Goal: Transaction & Acquisition: Subscribe to service/newsletter

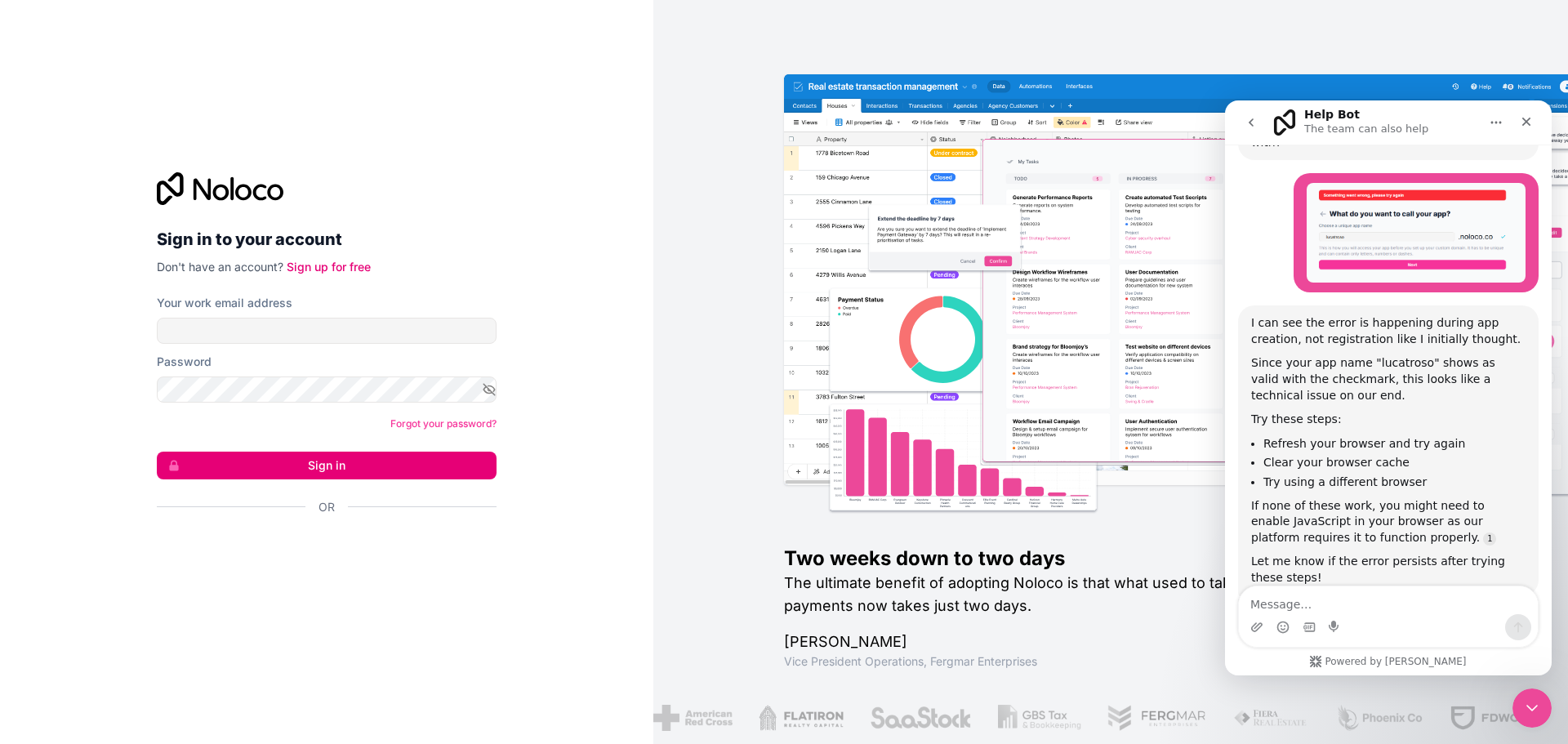
scroll to position [697, 0]
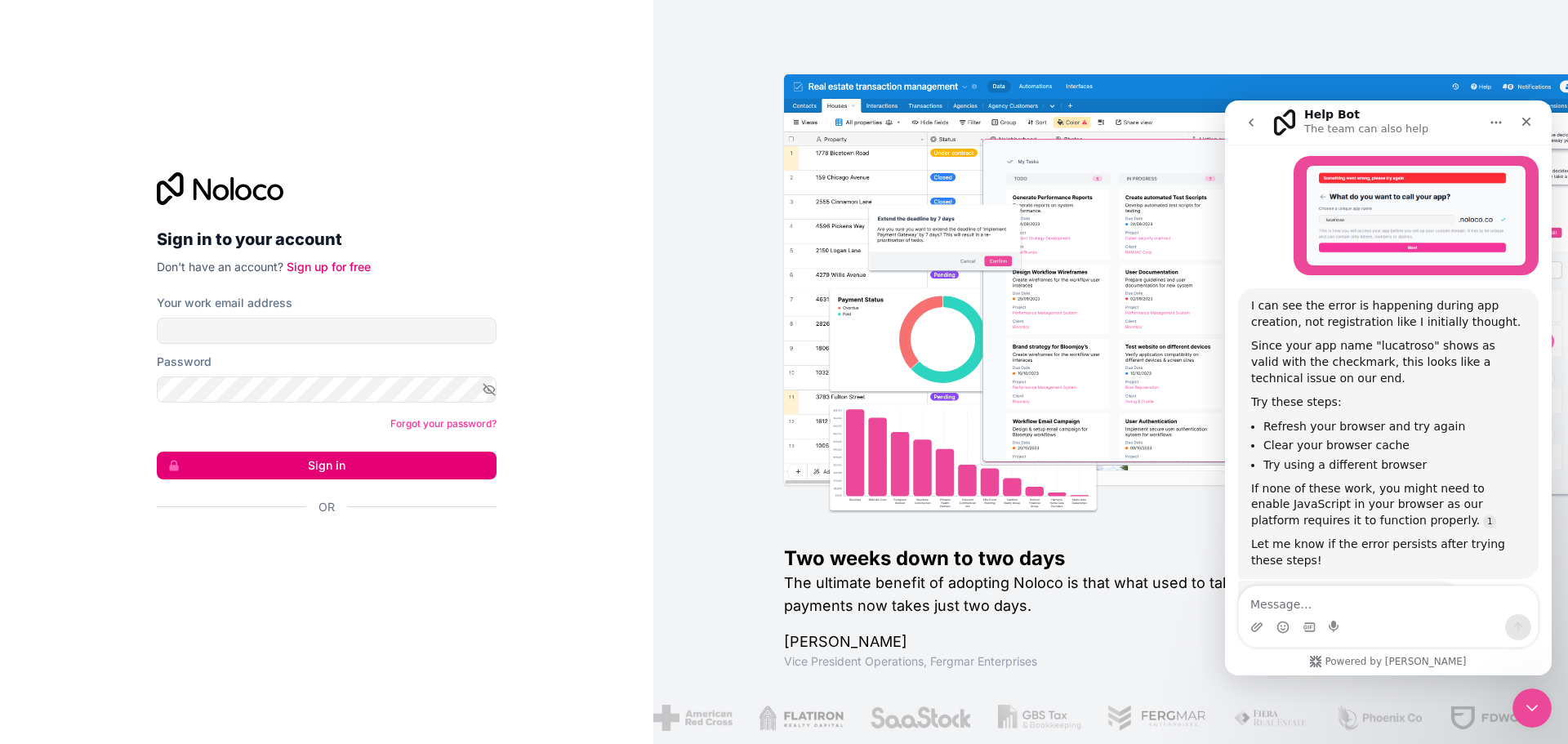
click at [268, 312] on div "Your work email address" at bounding box center [326, 319] width 340 height 49
click at [268, 325] on input "Your work email address" at bounding box center [326, 330] width 340 height 26
type input "[PERSON_NAME][EMAIL_ADDRESS][DOMAIN_NAME]"
click at [310, 268] on link "Sign up for free" at bounding box center [329, 266] width 84 height 14
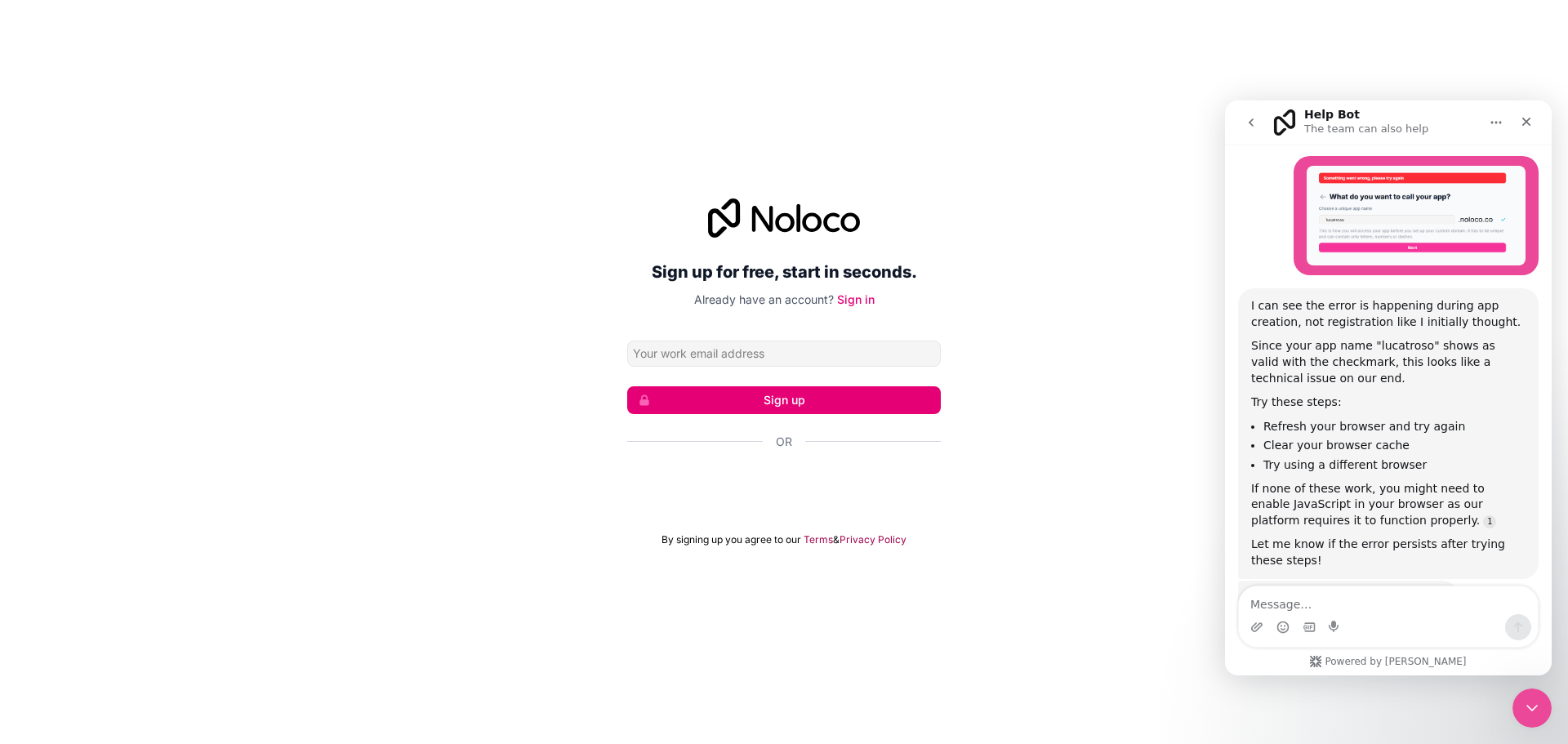
click at [697, 341] on input "Email address" at bounding box center [784, 353] width 313 height 26
type input "[PERSON_NAME][EMAIL_ADDRESS][DOMAIN_NAME]"
click at [782, 403] on button "Sign up" at bounding box center [784, 399] width 313 height 27
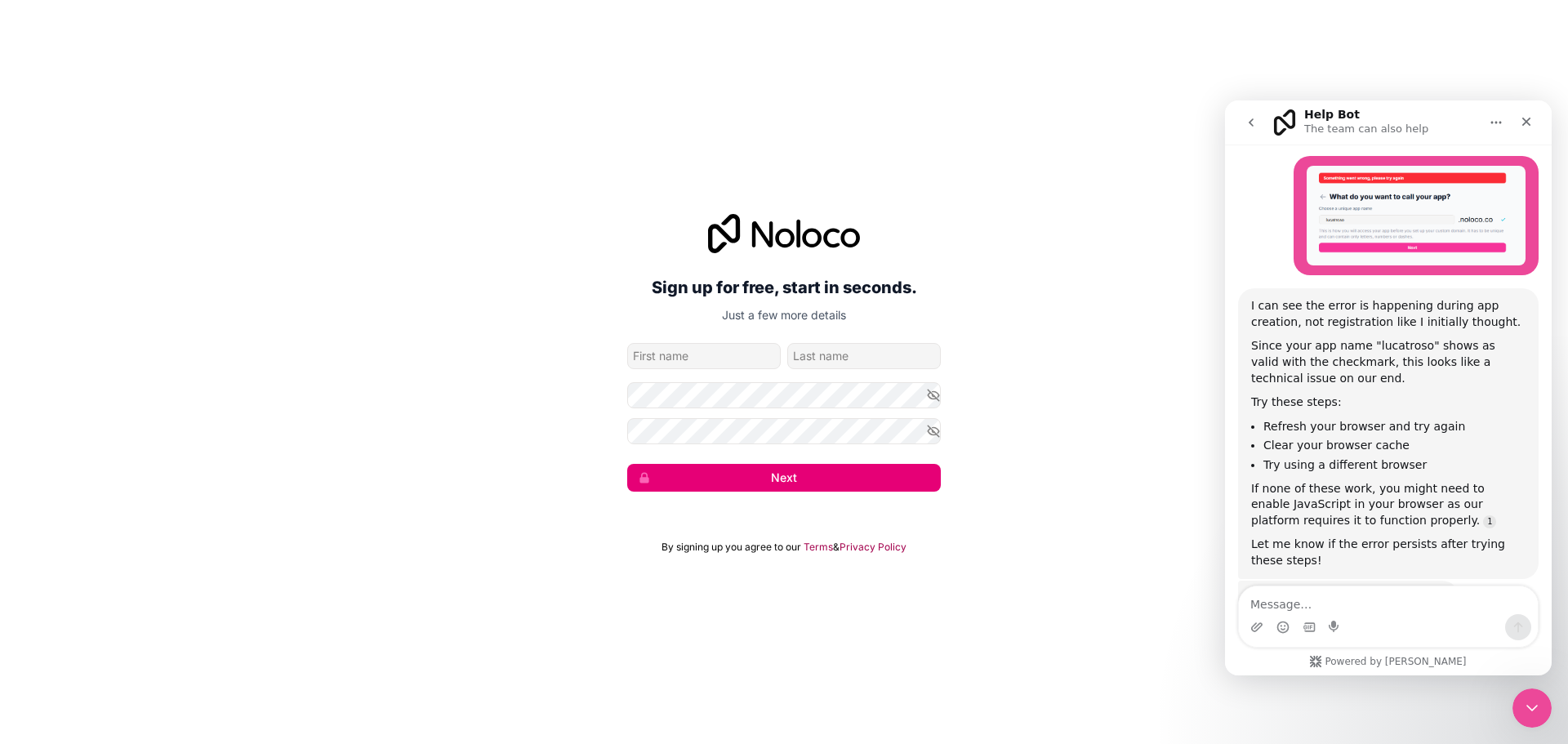
click at [731, 360] on input "given-name" at bounding box center [704, 355] width 154 height 26
type input "[PERSON_NAME]"
type input "Troso"
click at [791, 449] on form "[PERSON_NAME][EMAIL_ADDRESS][DOMAIN_NAME] [PERSON_NAME] Next" at bounding box center [784, 417] width 313 height 149
click at [1042, 411] on div "Sign up for free, start in seconds. Just a few more details [PERSON_NAME][EMAIL…" at bounding box center [784, 352] width 1568 height 323
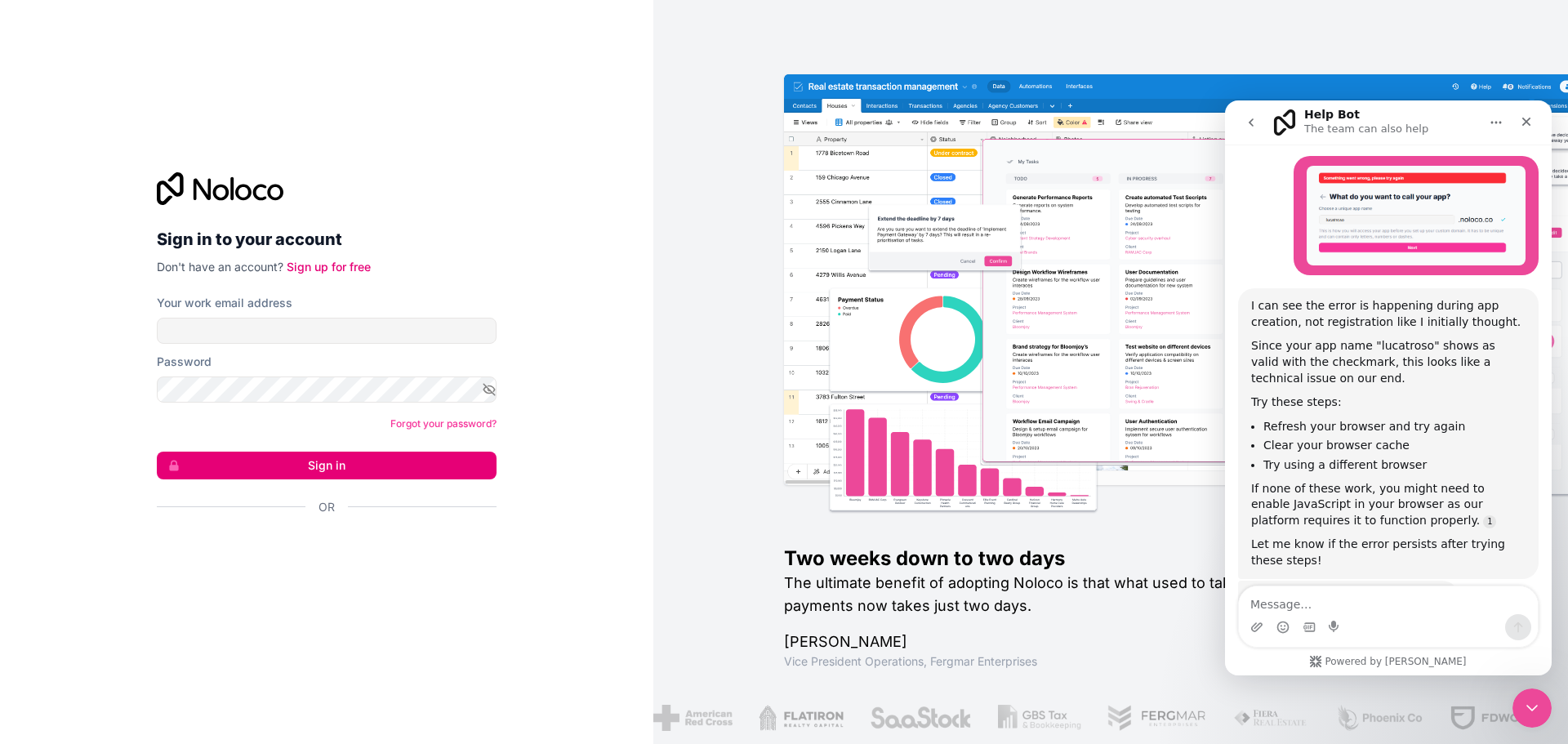
click at [224, 365] on div "Password" at bounding box center [326, 361] width 340 height 17
